Goal: Find specific page/section: Find specific page/section

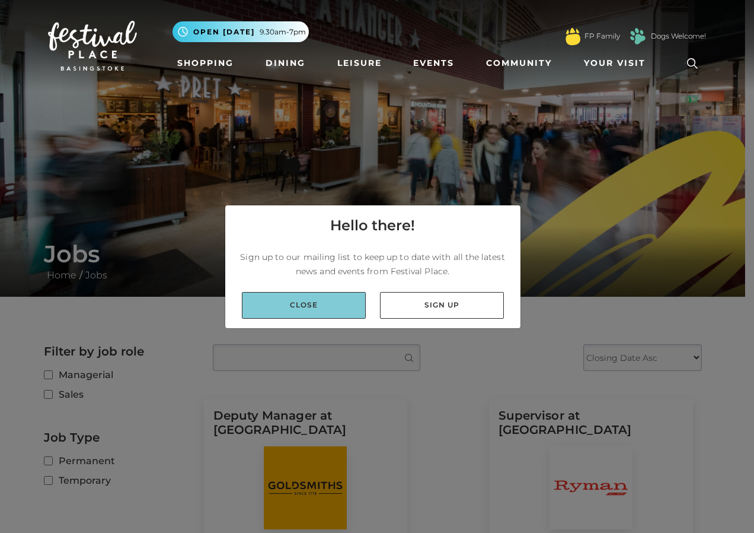
click at [338, 310] on link "Close" at bounding box center [304, 305] width 124 height 27
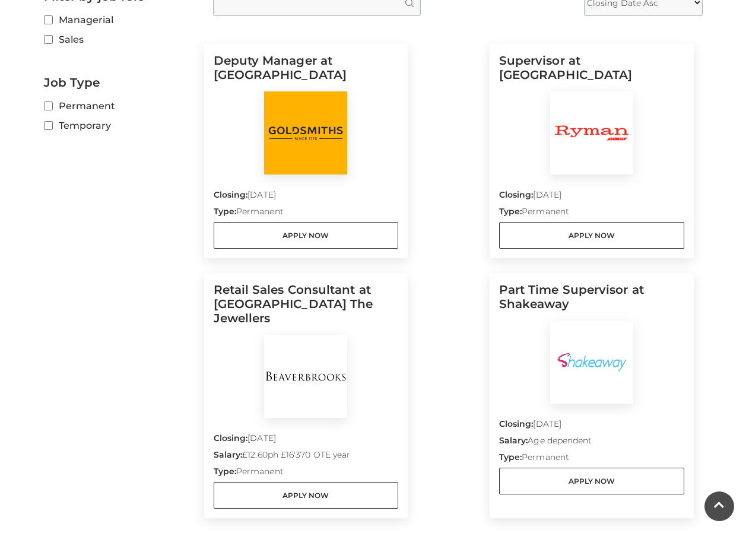
scroll to position [178, 0]
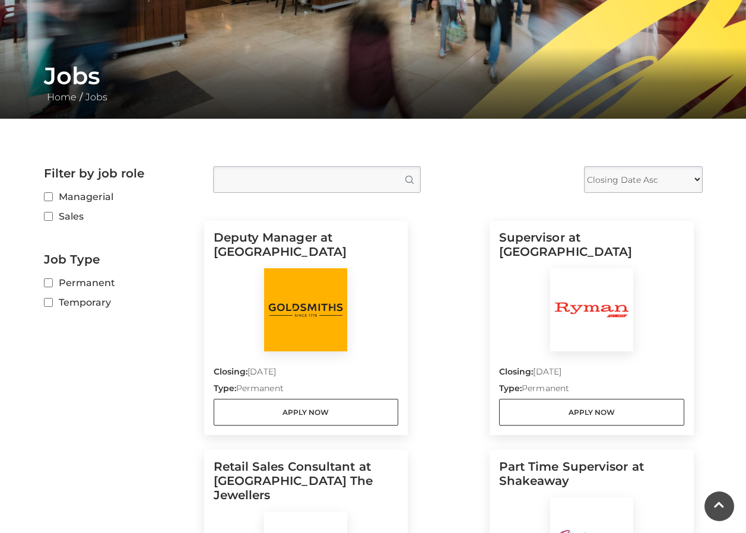
click at [43, 304] on div "Filter by job role Managerial Sales Job Type Permanent Temporary" at bounding box center [119, 437] width 169 height 543
click at [47, 304] on input "Temporary" at bounding box center [48, 303] width 8 height 8
checkbox input "true"
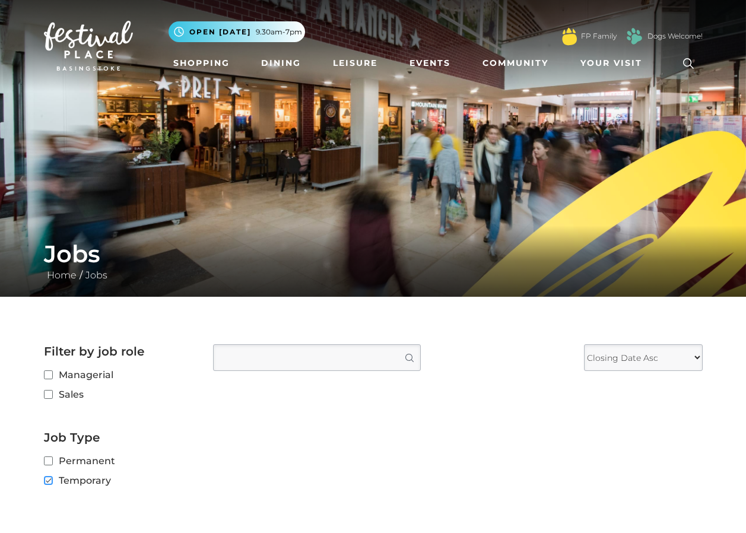
scroll to position [119, 0]
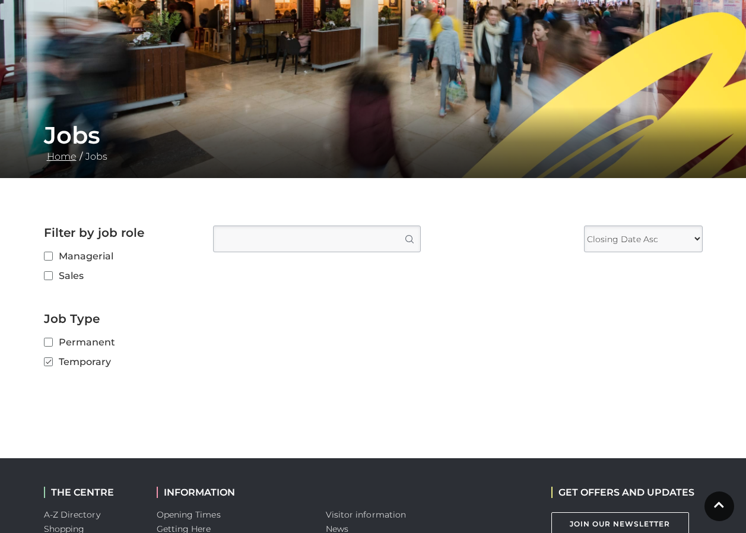
click at [60, 151] on link "Home" at bounding box center [62, 156] width 36 height 11
